Goal: Task Accomplishment & Management: Manage account settings

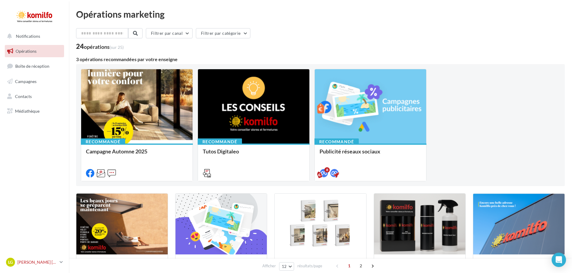
click at [59, 261] on link "LG [PERSON_NAME] [PERSON_NAME] [EMAIL_ADDRESS][DOMAIN_NAME]" at bounding box center [34, 261] width 59 height 11
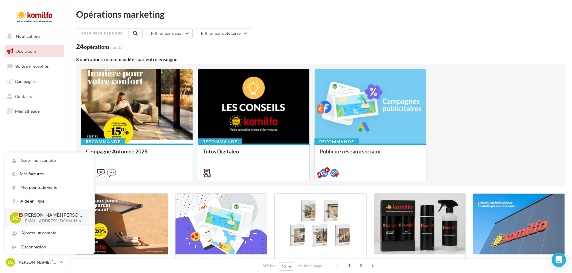
click at [41, 135] on nav "Notifications Opérations Boîte de réception Campagnes Contacts Mes cibles Média…" at bounding box center [34, 136] width 69 height 273
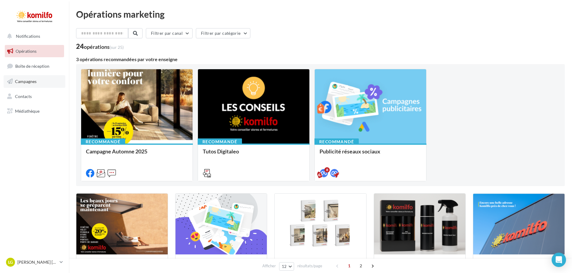
click at [26, 82] on span "Campagnes" at bounding box center [26, 81] width 22 height 5
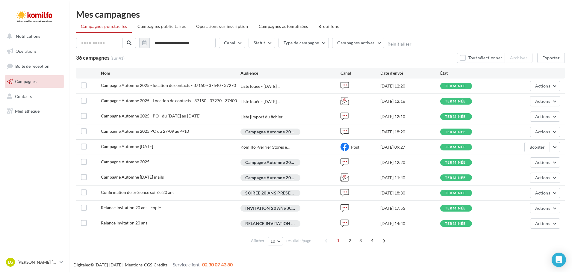
click at [156, 24] on span "Campagnes publicitaires" at bounding box center [161, 26] width 48 height 5
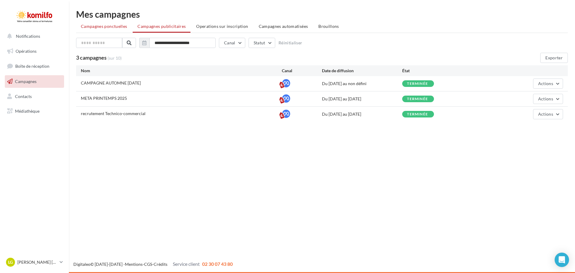
click at [121, 26] on span "Campagnes ponctuelles" at bounding box center [104, 26] width 46 height 5
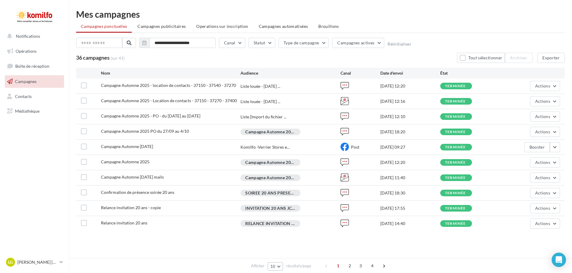
click at [272, 265] on span "10" at bounding box center [272, 266] width 5 height 5
click at [273, 260] on button "100" at bounding box center [289, 255] width 42 height 10
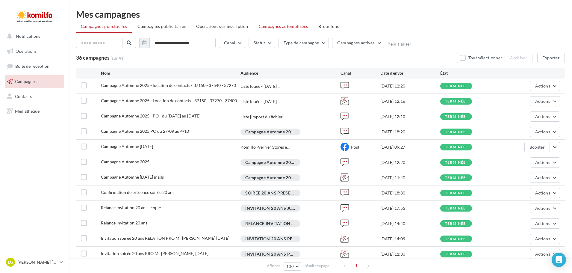
click at [278, 29] on li "Campagnes automatisées" at bounding box center [283, 26] width 59 height 11
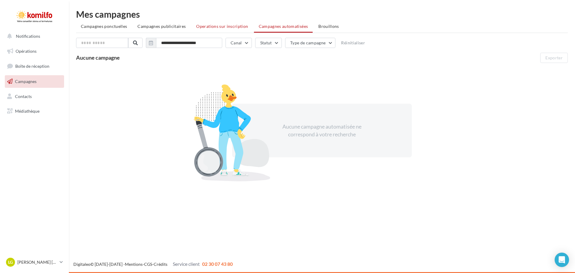
click at [238, 24] on span "Operations sur inscription" at bounding box center [222, 26] width 52 height 5
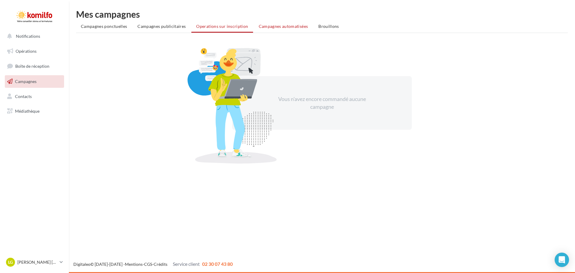
click at [281, 22] on li "Campagnes automatisées" at bounding box center [283, 26] width 59 height 11
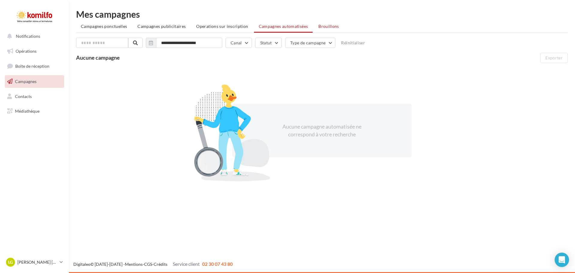
click at [320, 27] on span "Brouillons" at bounding box center [328, 26] width 21 height 5
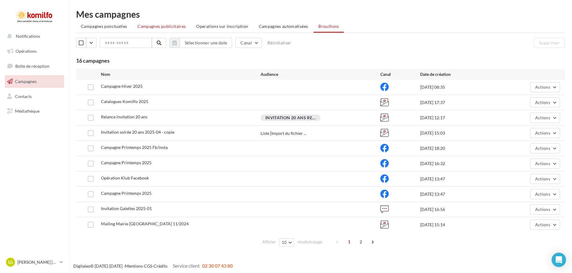
click at [150, 27] on span "Campagnes publicitaires" at bounding box center [161, 26] width 48 height 5
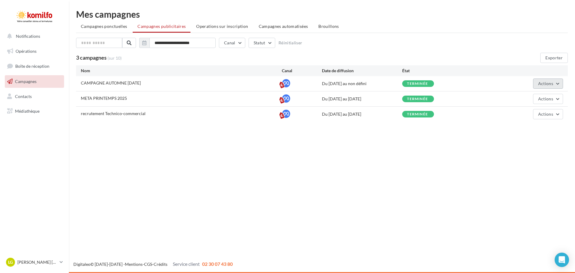
click at [539, 84] on span "Actions" at bounding box center [545, 83] width 15 height 5
click at [112, 25] on span "Campagnes ponctuelles" at bounding box center [104, 26] width 46 height 5
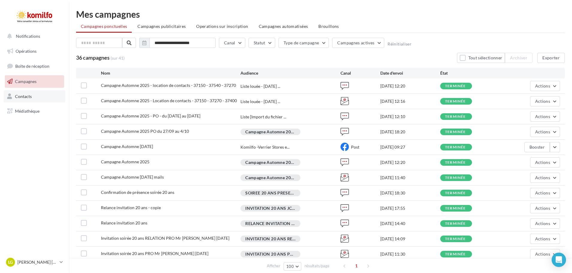
click at [30, 102] on link "Contacts" at bounding box center [35, 96] width 62 height 13
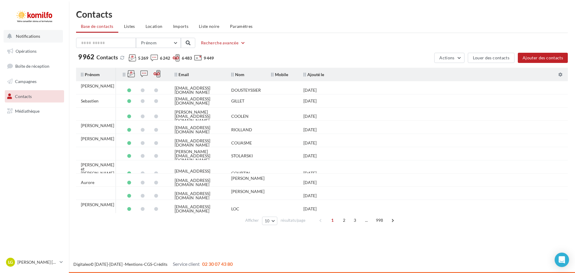
click at [27, 40] on button "Notifications" at bounding box center [33, 36] width 59 height 13
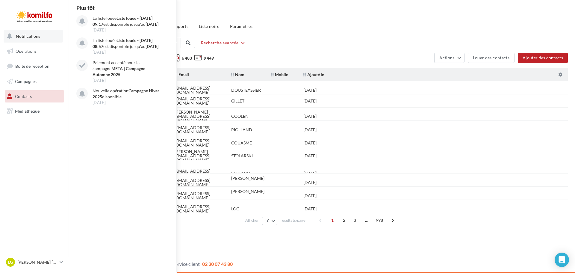
click at [83, 128] on div "Plus tôt La liste louée Liste louée - 25/09/2025 09:17 est disponible jusqu'au …" at bounding box center [123, 136] width 108 height 272
click at [45, 140] on nav "Notifications Plus tôt La liste louée Liste louée - 25/09/2025 09:17 est dispon…" at bounding box center [34, 136] width 69 height 273
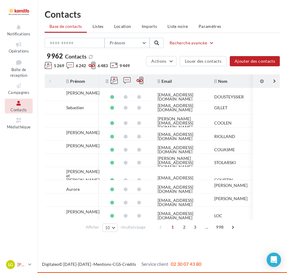
click at [31, 263] on icon at bounding box center [29, 263] width 3 height 5
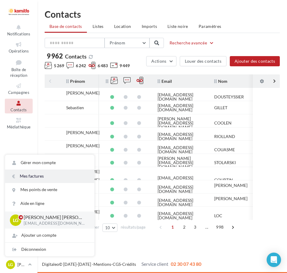
click at [28, 179] on link "Mes factures" at bounding box center [49, 175] width 89 height 13
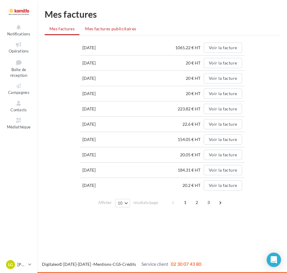
click at [118, 32] on li "Mes factures publicitaires" at bounding box center [110, 28] width 60 height 11
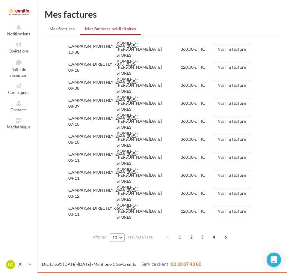
click at [118, 237] on button "10" at bounding box center [117, 237] width 15 height 8
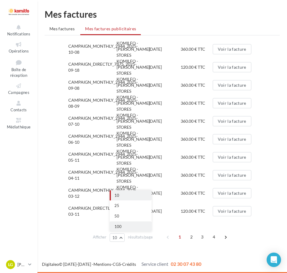
click at [123, 227] on button "100" at bounding box center [131, 226] width 42 height 10
